Goal: Complete application form

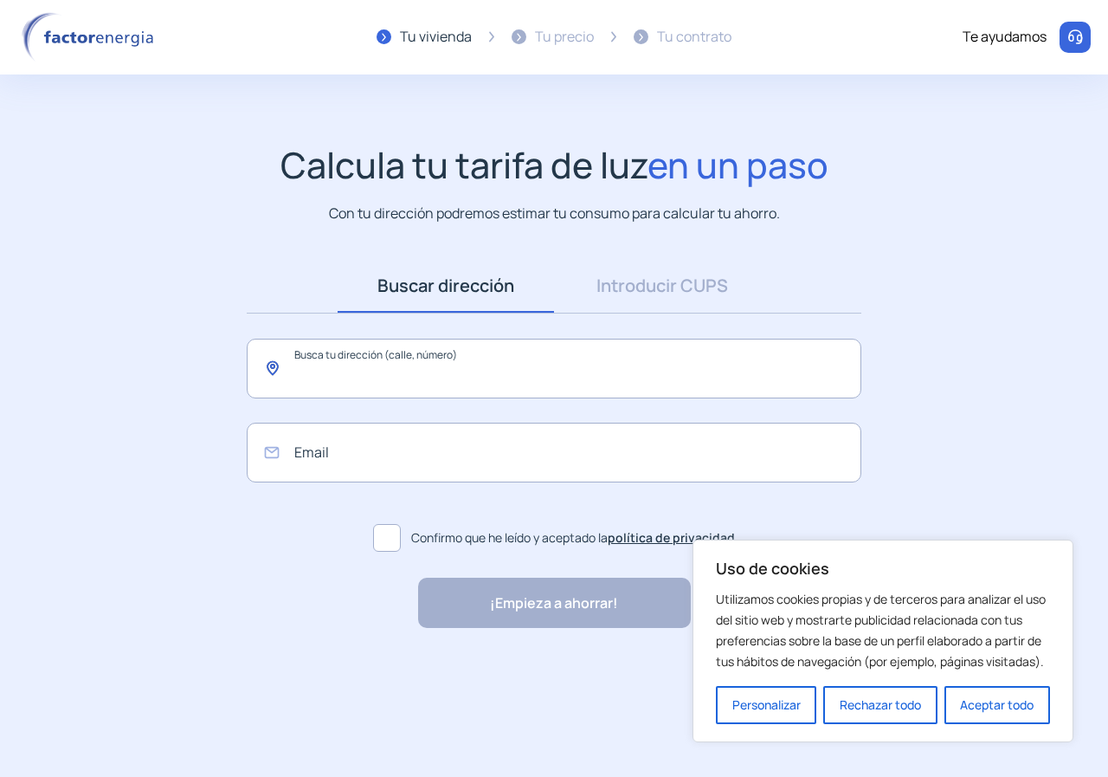
click at [411, 385] on input "text" at bounding box center [554, 369] width 615 height 60
type input "*"
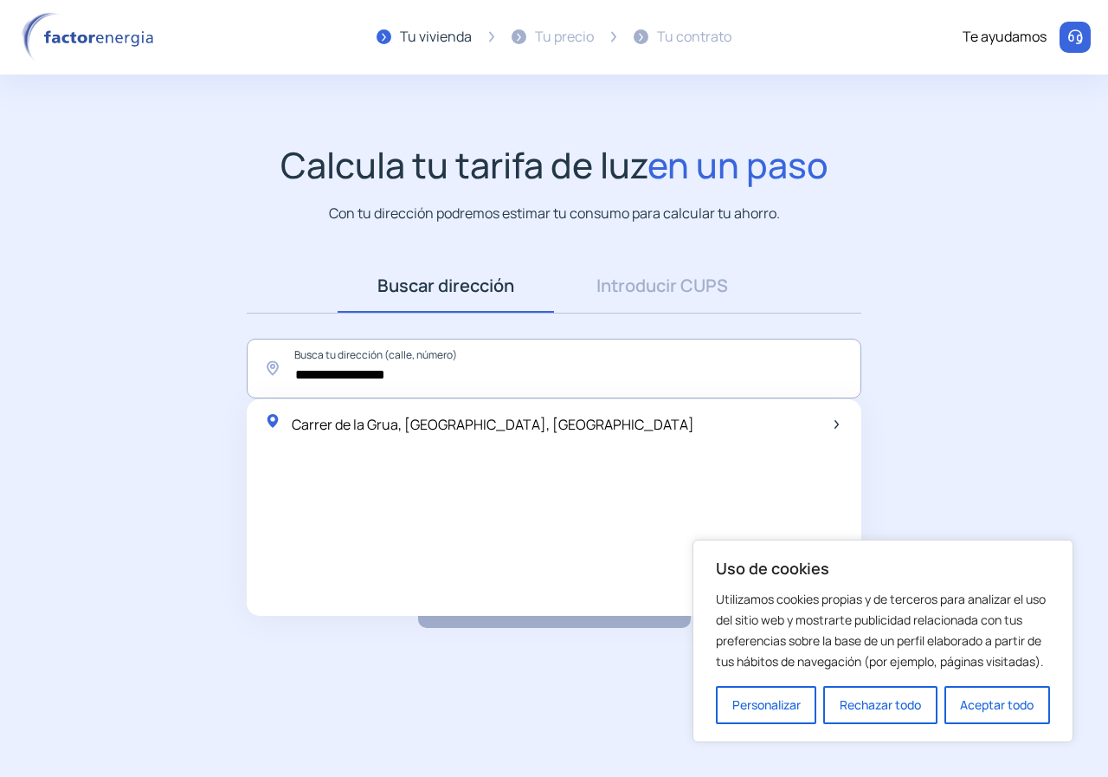
click at [356, 419] on span "Carrer de la Grua, [GEOGRAPHIC_DATA], [GEOGRAPHIC_DATA]" at bounding box center [493, 424] width 403 height 19
type input "**********"
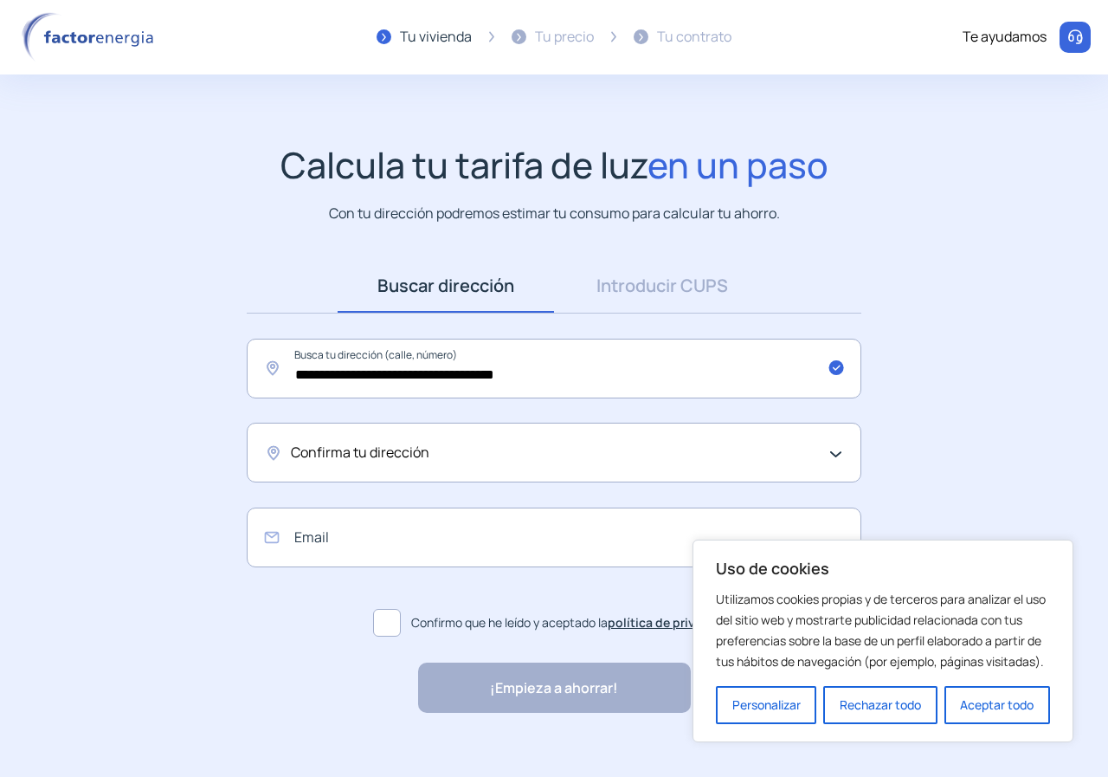
click at [388, 457] on span "Confirma tu dirección" at bounding box center [360, 453] width 139 height 23
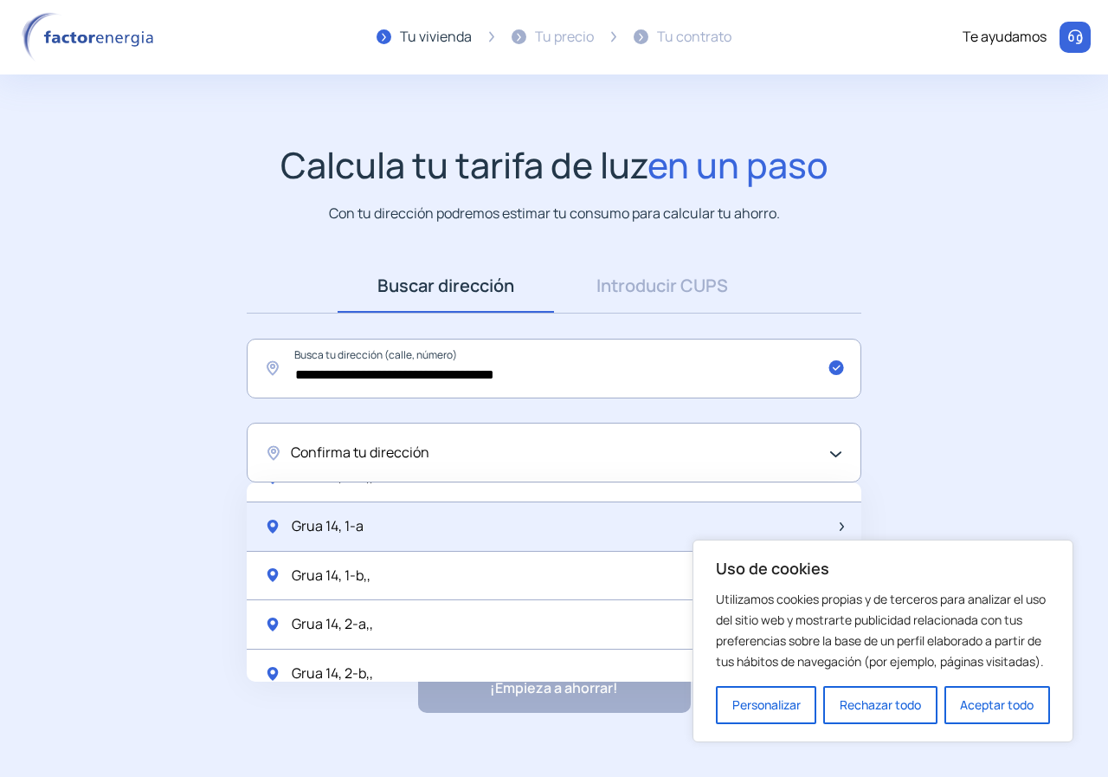
scroll to position [433, 0]
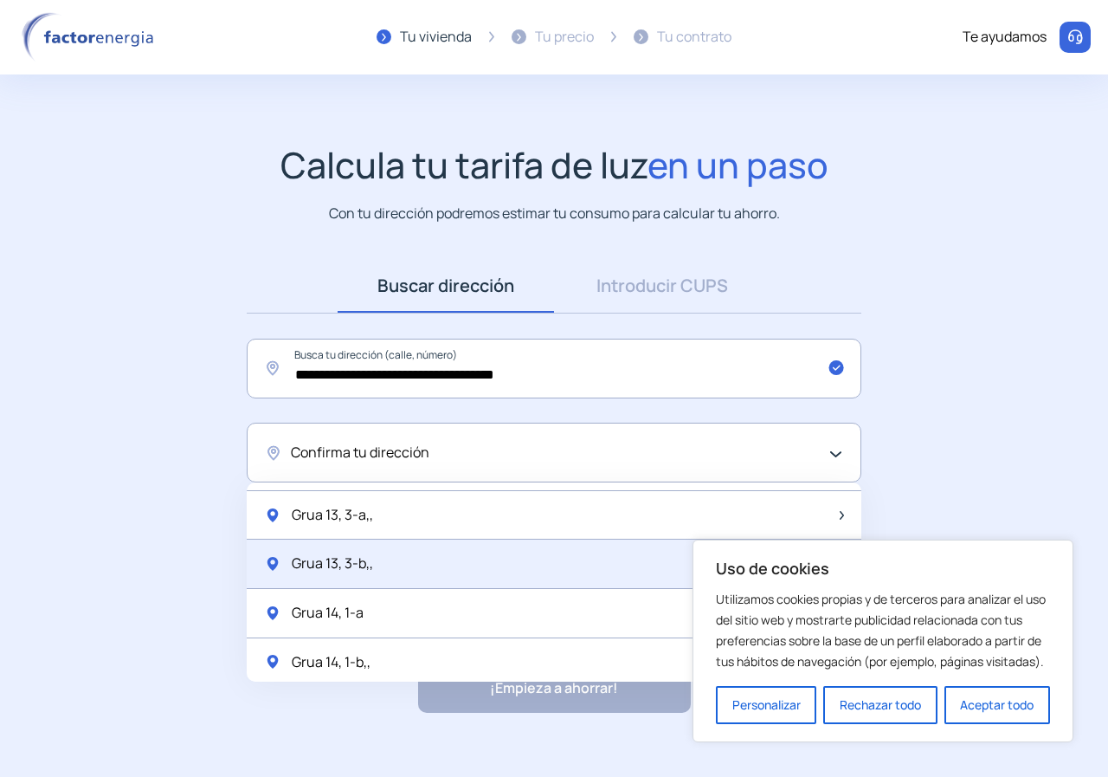
click at [363, 577] on div "Grua 13, 3-b,," at bounding box center [554, 563] width 615 height 49
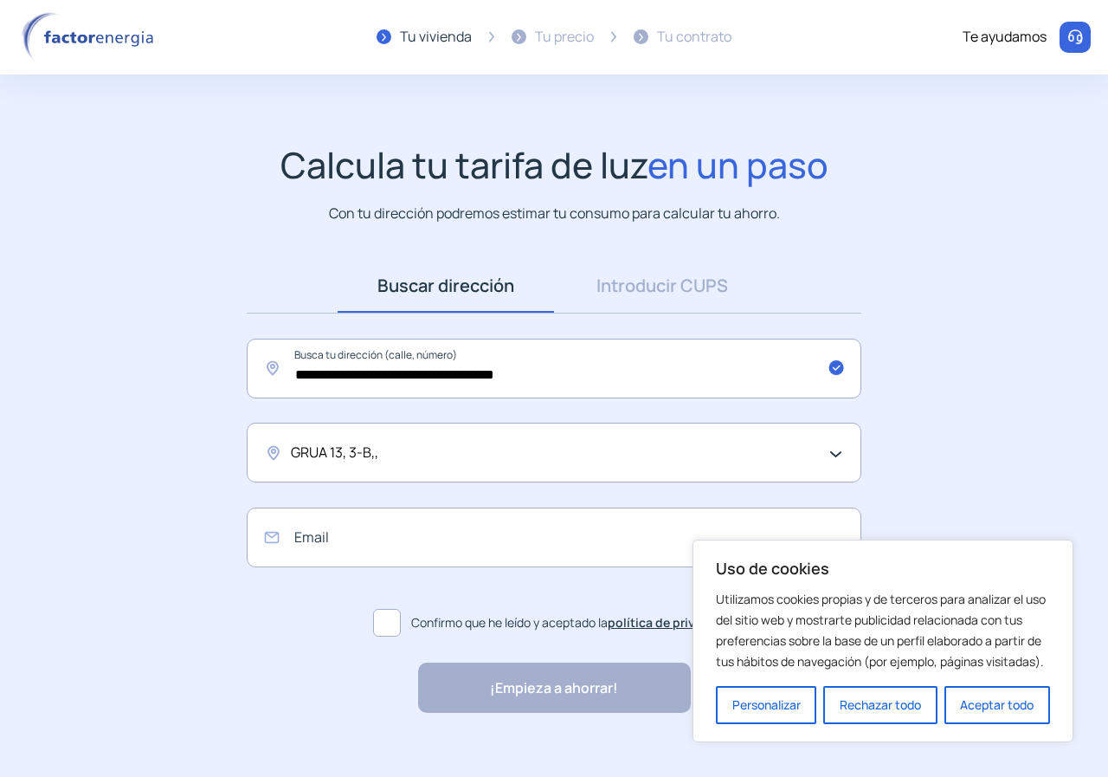
click at [390, 461] on div "GRUA 13, 3-B,," at bounding box center [550, 453] width 518 height 23
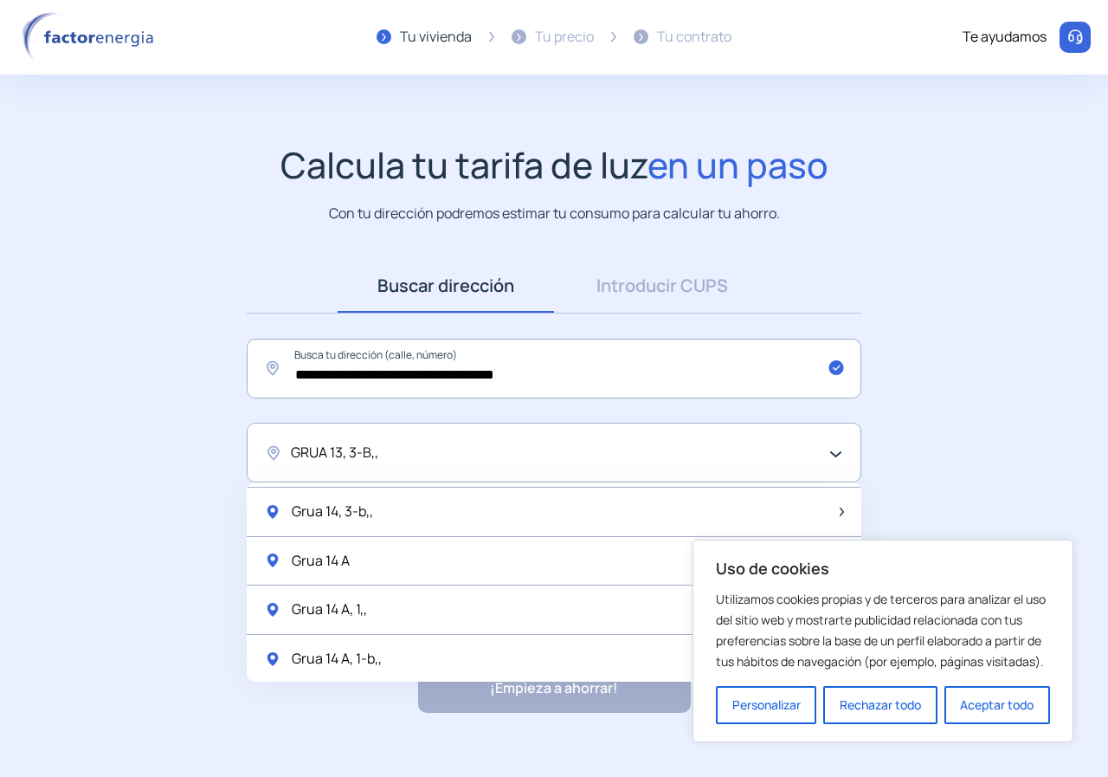
scroll to position [693, 0]
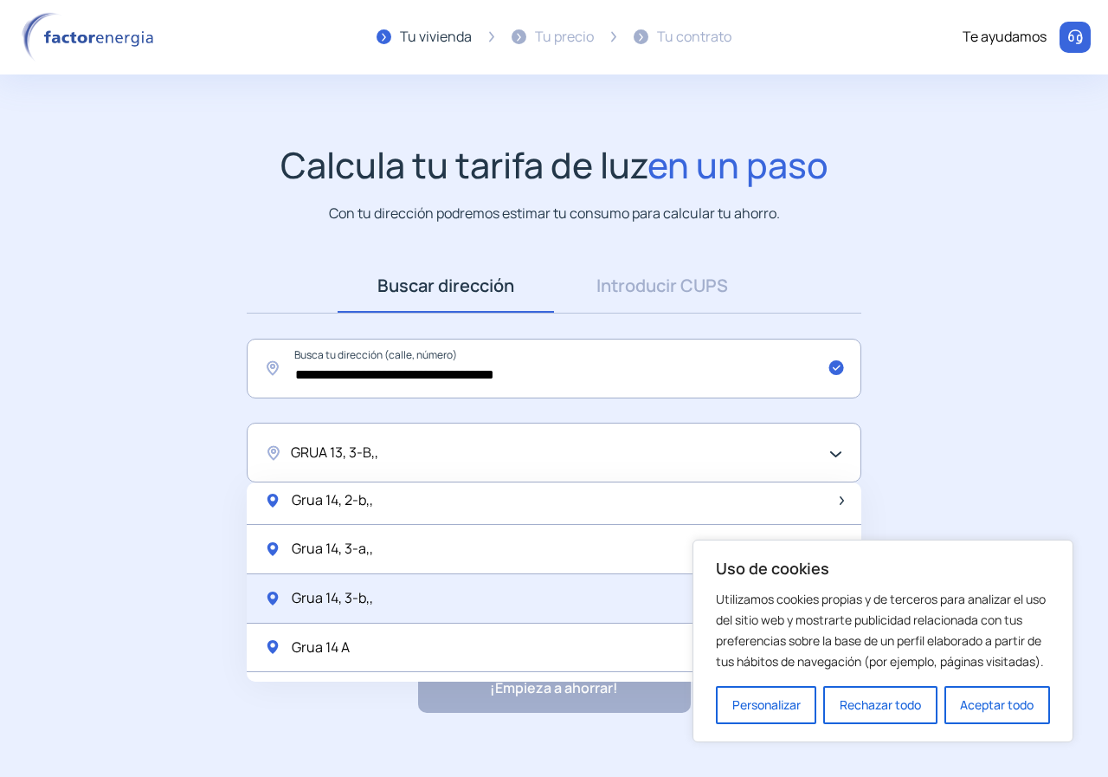
click at [366, 614] on div "Grua 14, 3-b,," at bounding box center [554, 598] width 615 height 49
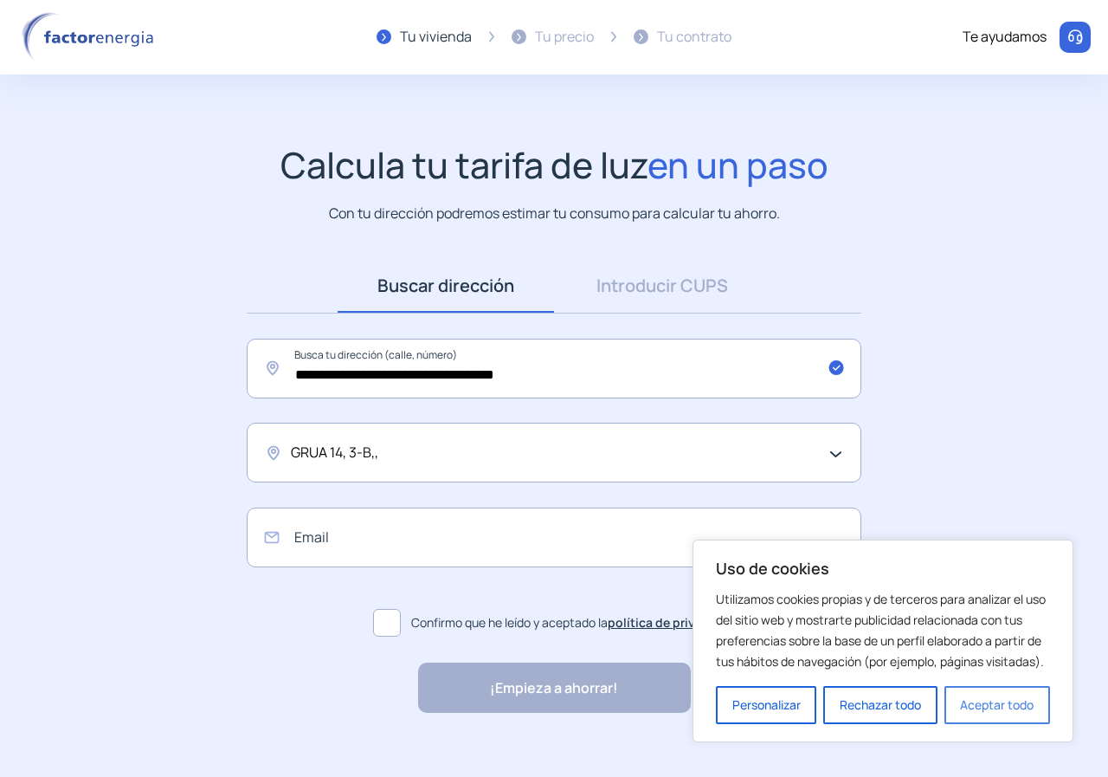
click at [984, 703] on button "Aceptar todo" at bounding box center [998, 705] width 106 height 38
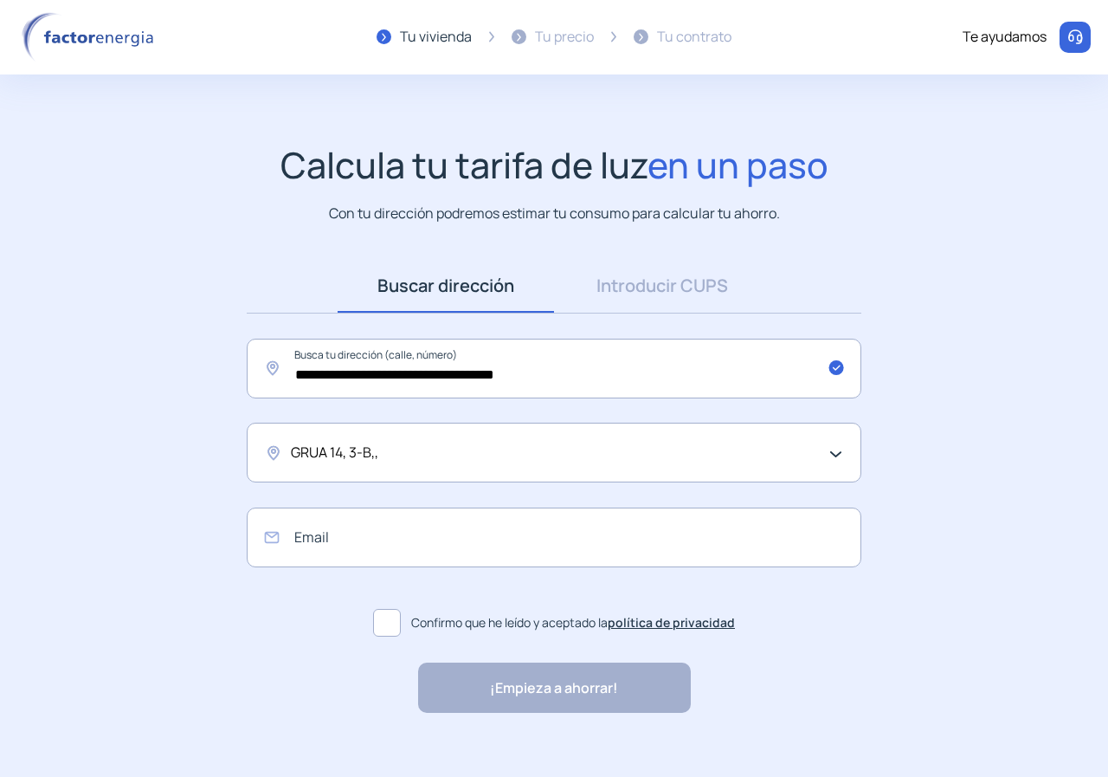
scroll to position [23, 0]
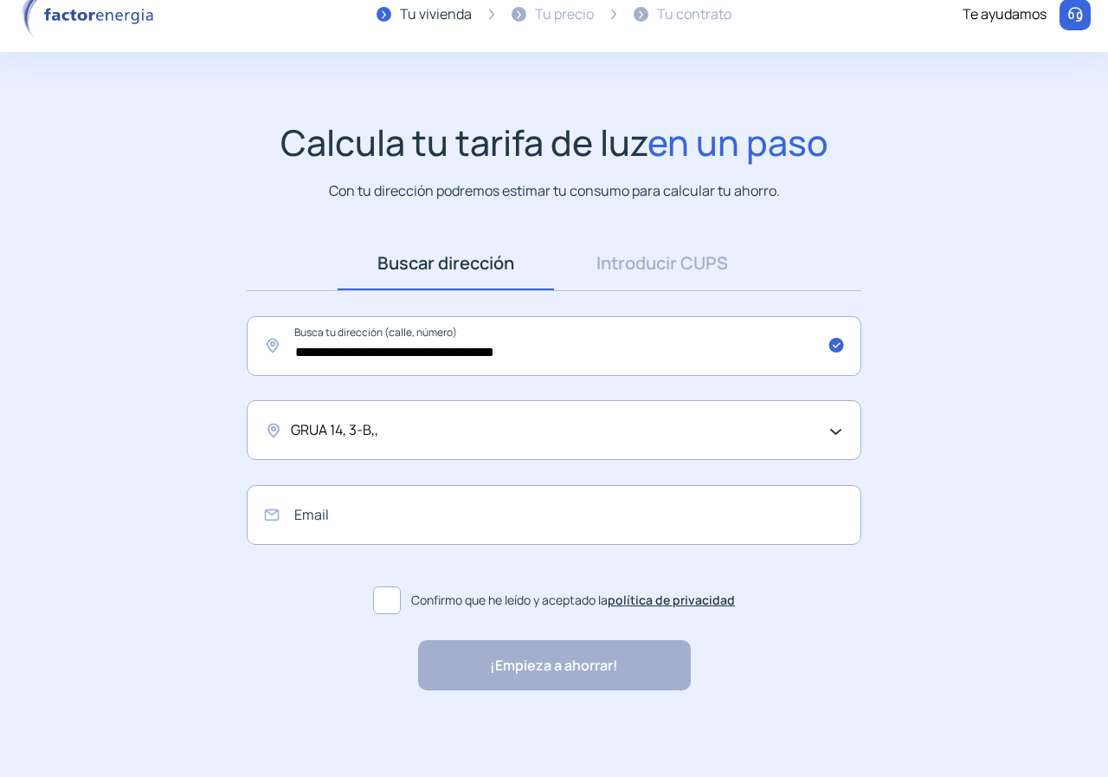
click at [400, 596] on span at bounding box center [387, 600] width 28 height 28
click at [459, 520] on input "email" at bounding box center [554, 515] width 615 height 60
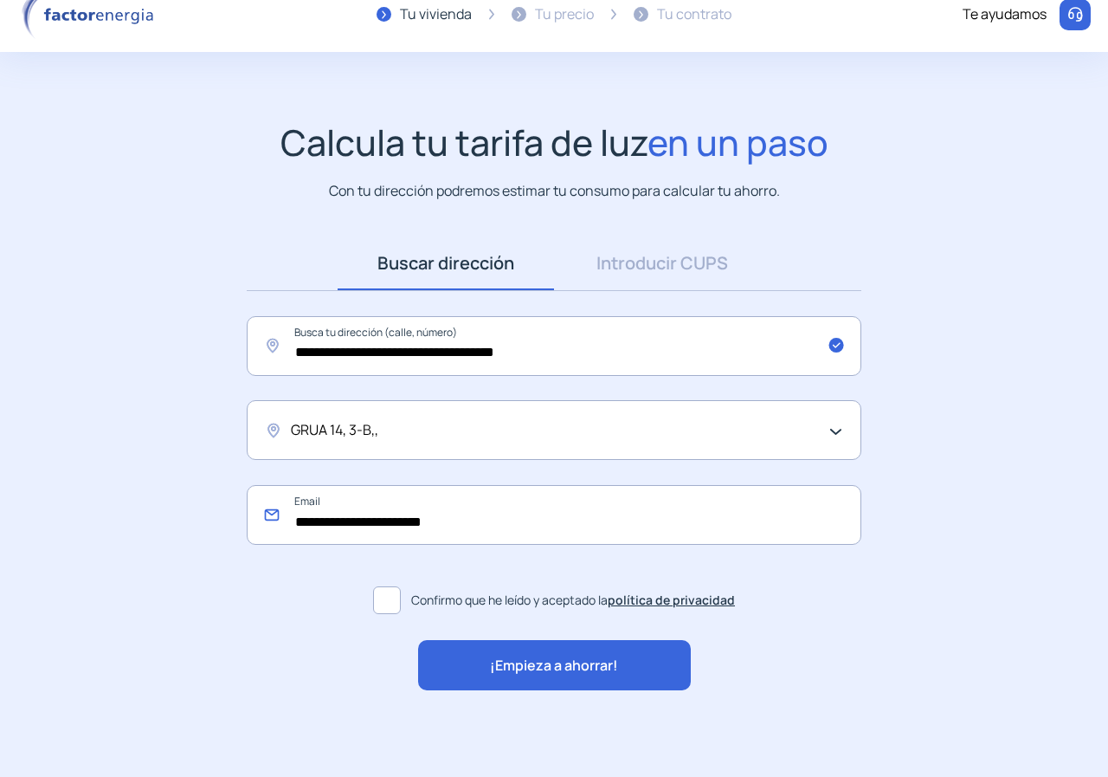
type input "**********"
click at [474, 671] on div "¡Empieza a ahorrar!" at bounding box center [554, 665] width 273 height 50
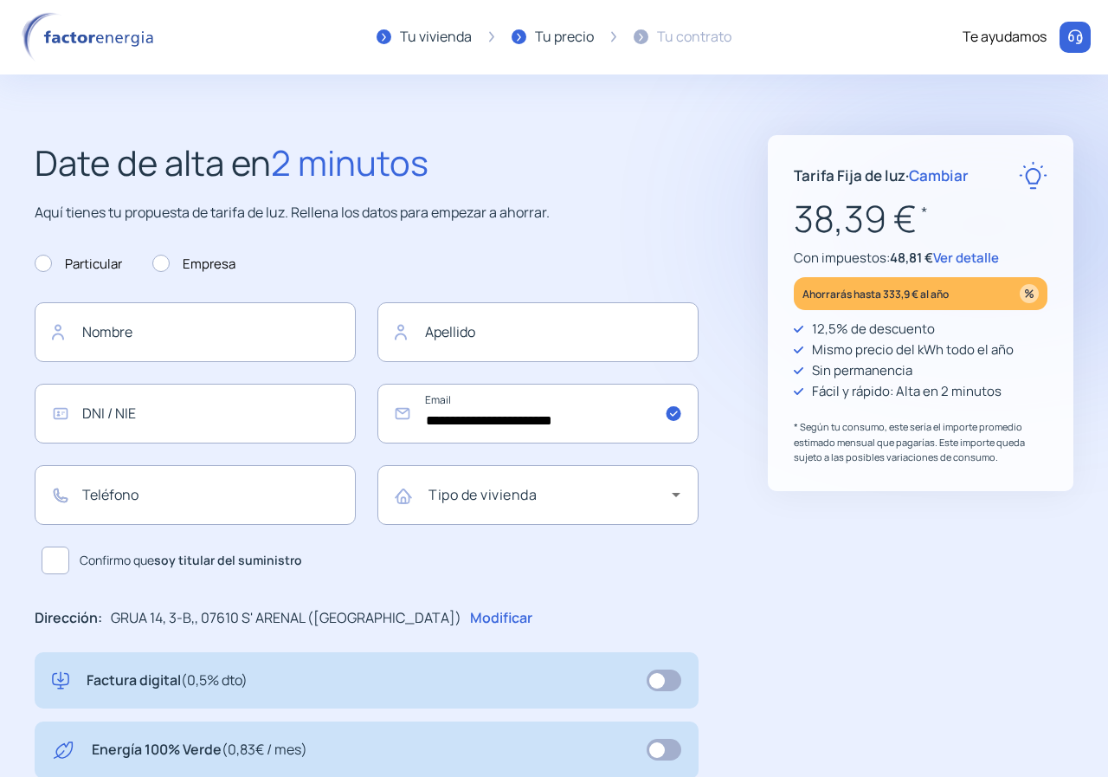
click at [648, 39] on div at bounding box center [641, 36] width 15 height 15
click at [133, 42] on img at bounding box center [90, 37] width 147 height 50
click at [88, 37] on img at bounding box center [90, 37] width 147 height 50
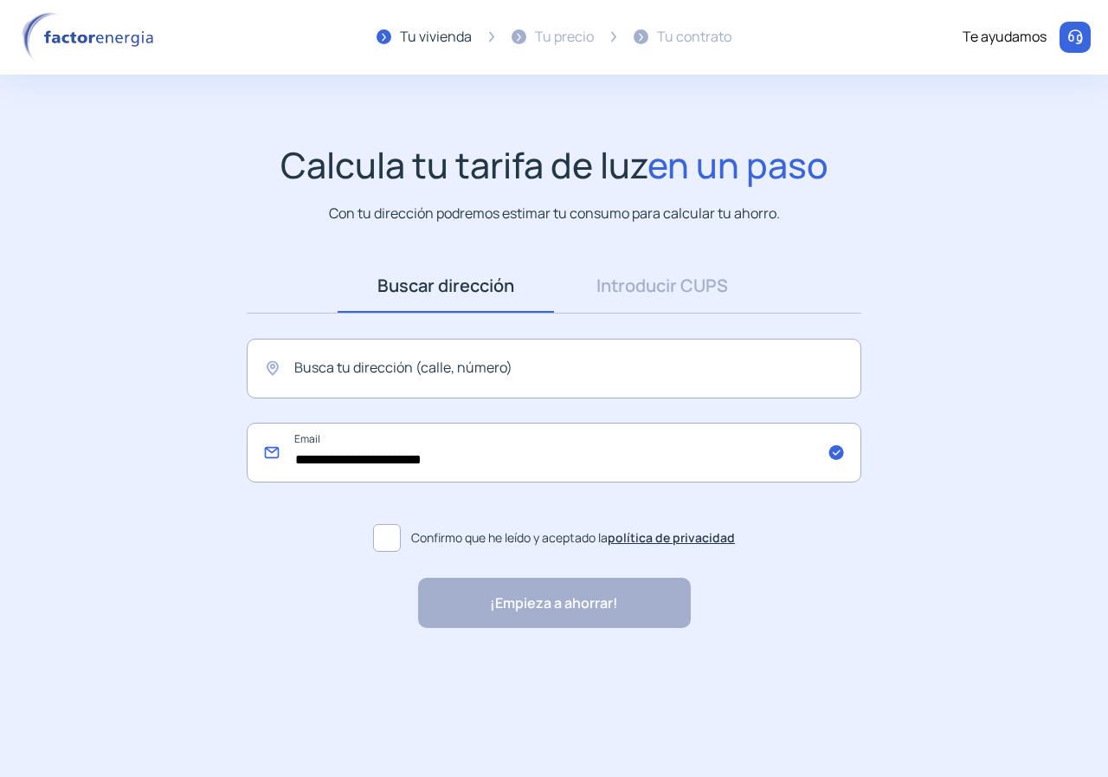
click at [520, 458] on input "**********" at bounding box center [554, 453] width 615 height 60
